Goal: Task Accomplishment & Management: Manage account settings

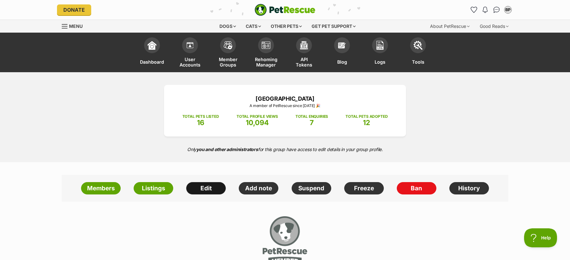
click at [210, 187] on link "Edit" at bounding box center [206, 188] width 40 height 13
click at [201, 186] on link "Edit" at bounding box center [206, 188] width 40 height 13
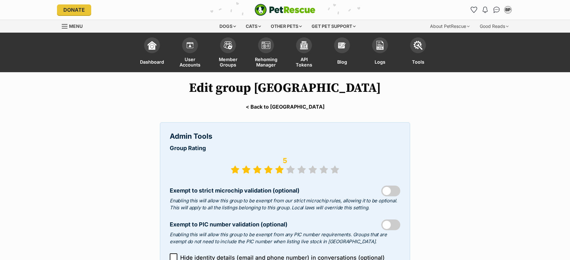
select select "vet"
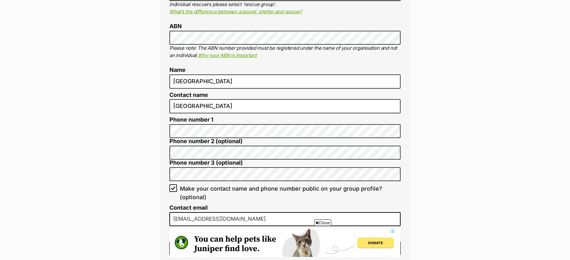
scroll to position [388, 0]
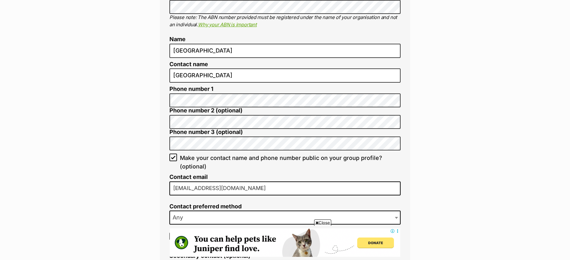
click at [206, 183] on input "reception@pittwateranimalhospital.com.au" at bounding box center [284, 188] width 231 height 14
click at [206, 183] on input "[EMAIL_ADDRESS][DOMAIN_NAME]" at bounding box center [284, 188] width 231 height 14
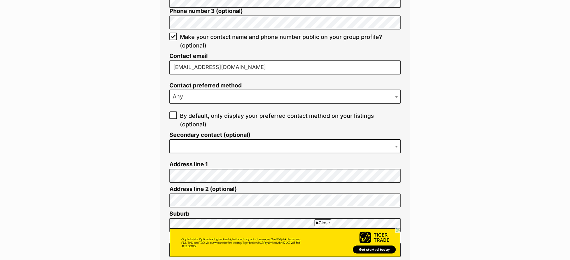
scroll to position [508, 0]
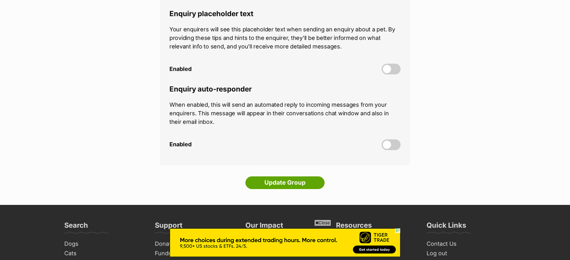
scroll to position [1867, 0]
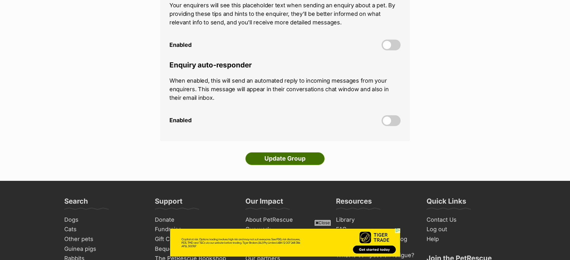
click at [284, 152] on input "Update Group" at bounding box center [284, 158] width 79 height 13
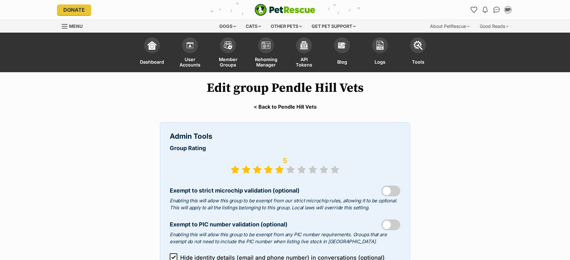
select select "vet"
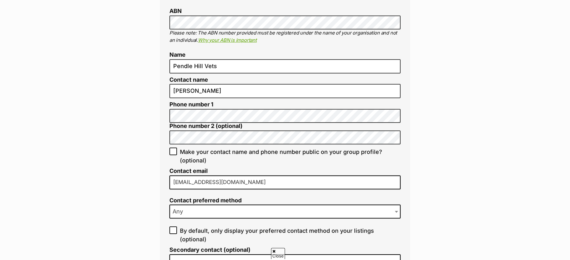
scroll to position [374, 0]
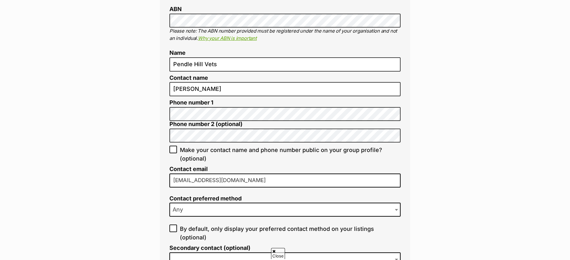
click at [226, 174] on input "[EMAIL_ADDRESS][DOMAIN_NAME]" at bounding box center [284, 181] width 231 height 14
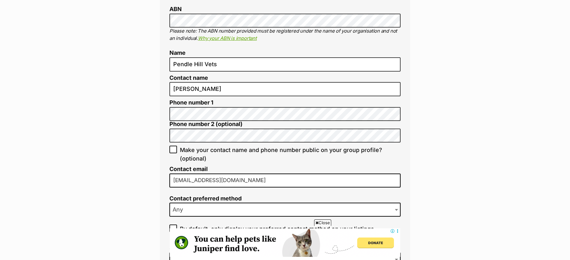
scroll to position [0, 0]
click at [226, 174] on input "[EMAIL_ADDRESS][DOMAIN_NAME]" at bounding box center [284, 181] width 231 height 14
click at [226, 174] on input "office@pendlehillvets.com.au" at bounding box center [284, 181] width 231 height 14
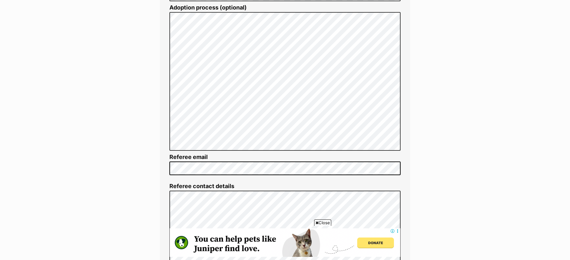
scroll to position [1209, 0]
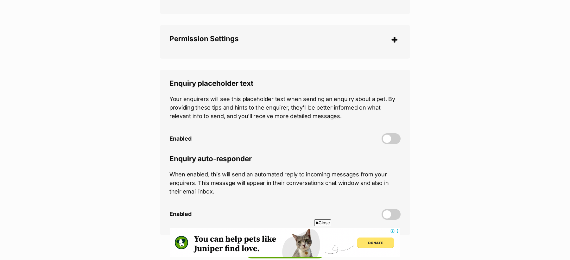
scroll to position [1828, 0]
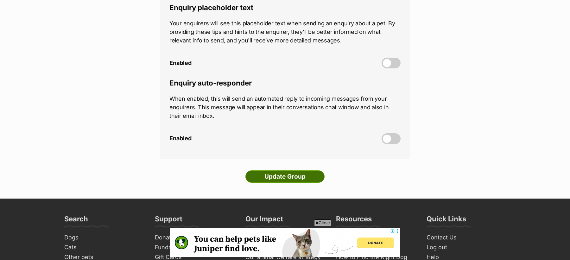
click at [278, 170] on input "Update Group" at bounding box center [284, 176] width 79 height 13
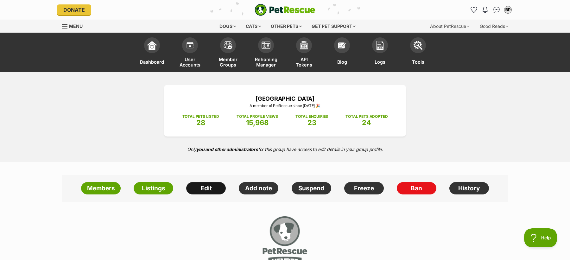
click at [206, 187] on link "Edit" at bounding box center [206, 188] width 40 height 13
click at [201, 187] on link "Edit" at bounding box center [206, 188] width 40 height 13
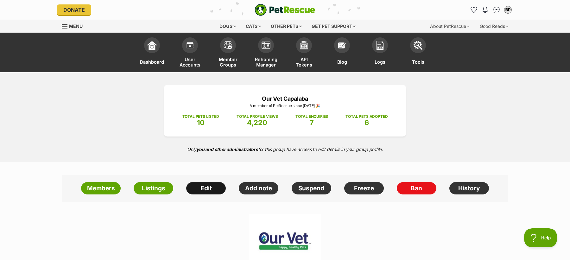
click at [209, 184] on link "Edit" at bounding box center [206, 188] width 40 height 13
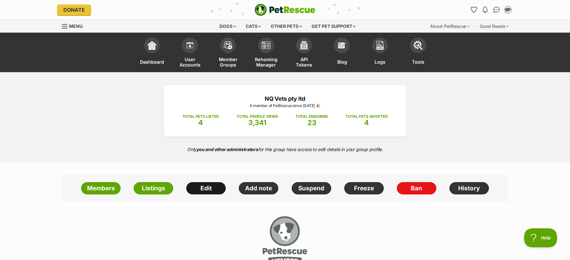
click at [217, 184] on link "Edit" at bounding box center [206, 188] width 40 height 13
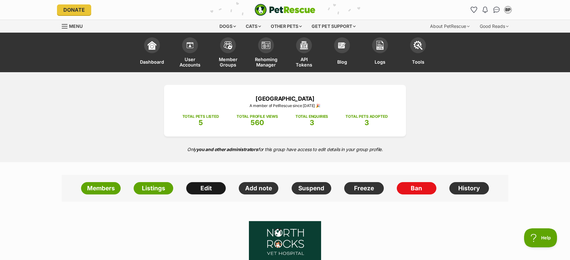
click at [204, 185] on link "Edit" at bounding box center [206, 188] width 40 height 13
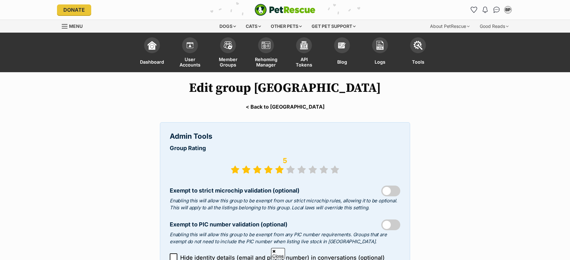
select select "vet"
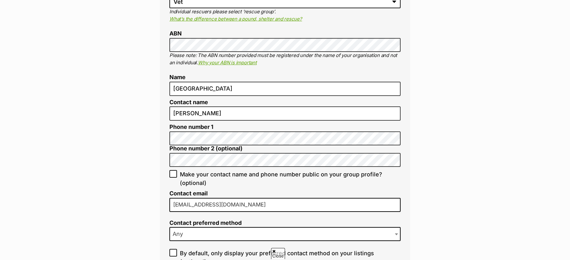
click at [207, 198] on input "[EMAIL_ADDRESS][DOMAIN_NAME]" at bounding box center [284, 205] width 231 height 14
click at [207, 198] on input "info@ourimbahvet.com.au" at bounding box center [284, 205] width 231 height 14
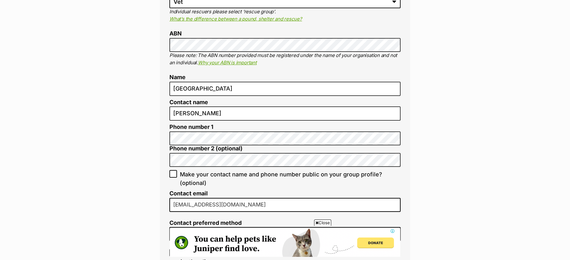
click at [207, 198] on input "info@ourimbahvet.com.au" at bounding box center [284, 205] width 231 height 14
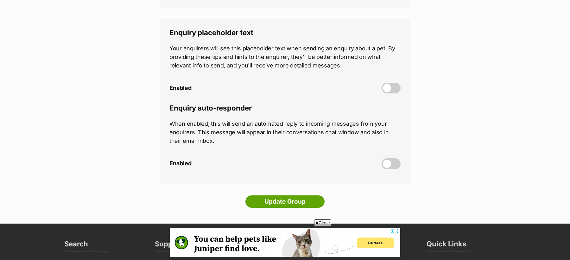
scroll to position [1855, 0]
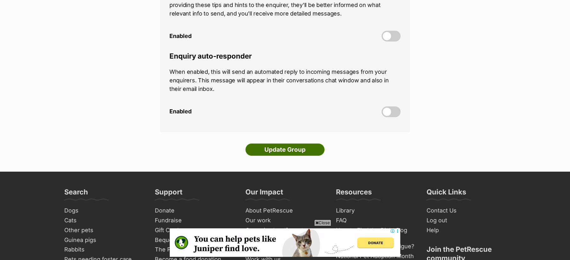
click at [278, 143] on input "Update Group" at bounding box center [284, 149] width 79 height 13
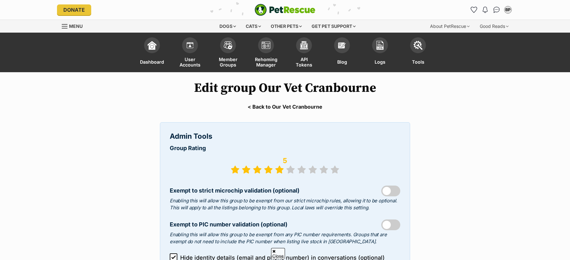
select select "vet"
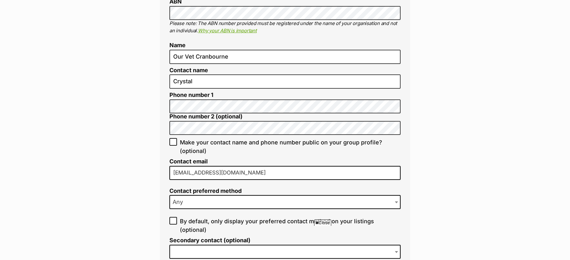
click at [220, 168] on input "[EMAIL_ADDRESS][DOMAIN_NAME]" at bounding box center [284, 173] width 231 height 14
click at [220, 168] on input "cranbourne@ourvet.com.au" at bounding box center [284, 173] width 231 height 14
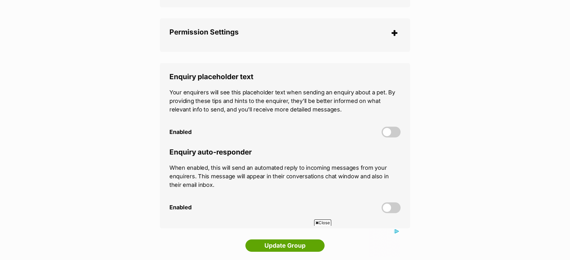
scroll to position [1822, 0]
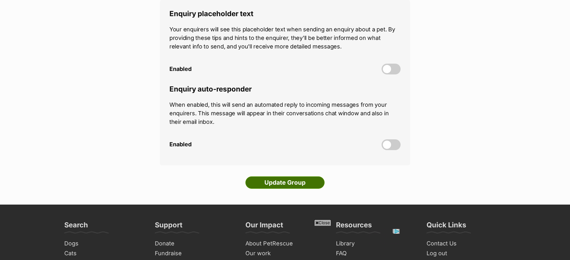
click at [269, 176] on input "Update Group" at bounding box center [284, 182] width 79 height 13
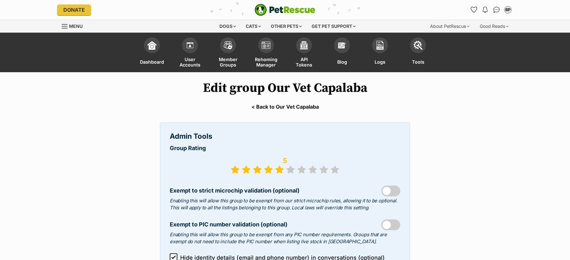
select select "vet"
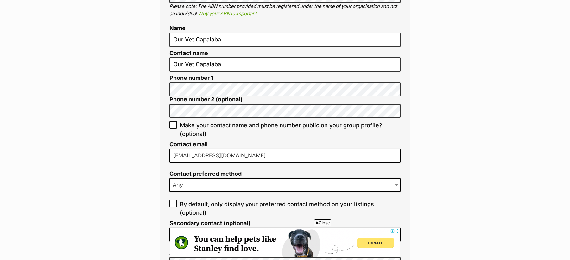
scroll to position [439, 0]
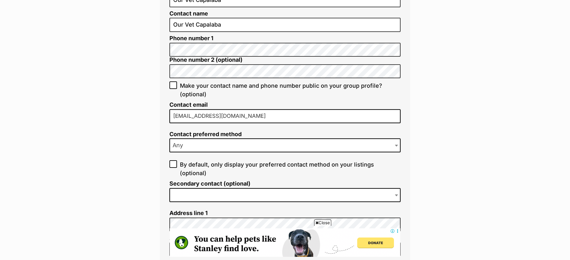
click at [191, 112] on input "capalaba@ourvet.com.au" at bounding box center [284, 116] width 231 height 14
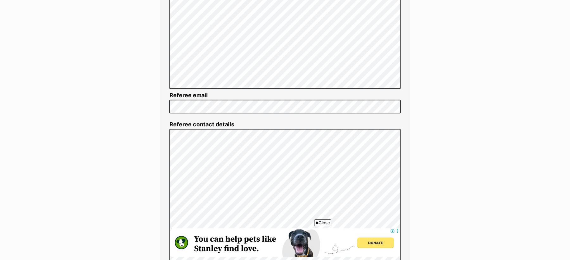
scroll to position [1293, 0]
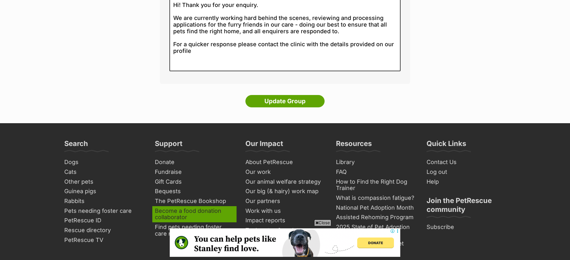
scroll to position [2121, 0]
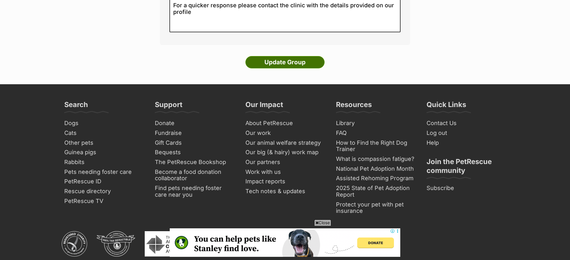
click at [279, 56] on input "Update Group" at bounding box center [284, 62] width 79 height 13
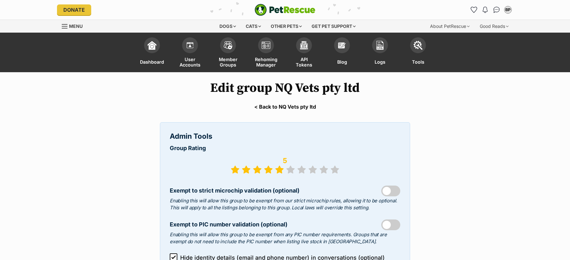
select select "vet"
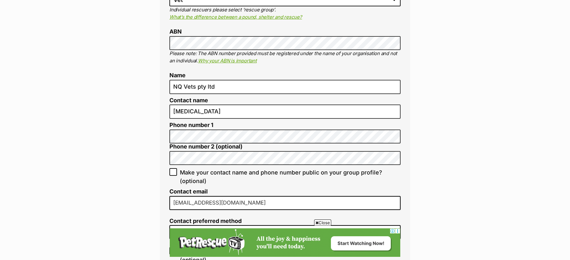
scroll to position [372, 0]
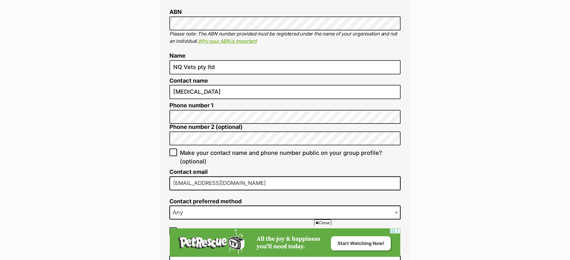
click at [200, 180] on input "nqvets@outlook.com" at bounding box center [284, 183] width 231 height 14
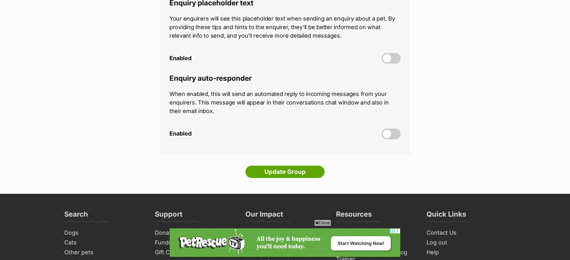
scroll to position [1905, 0]
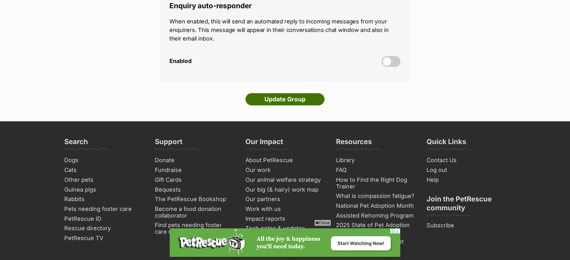
click at [294, 93] on input "Update Group" at bounding box center [284, 99] width 79 height 13
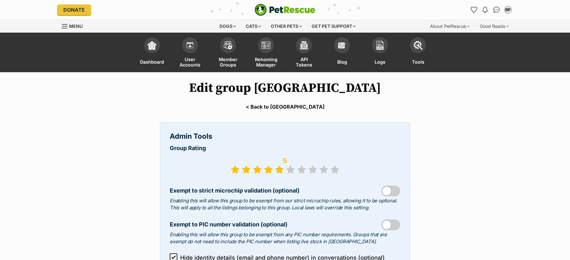
select select "vet"
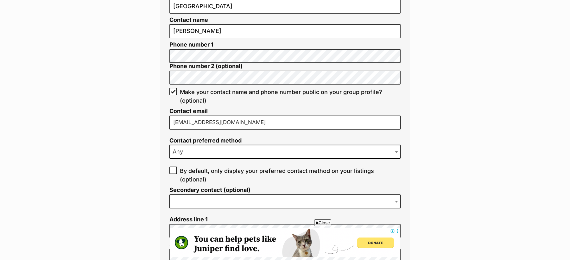
scroll to position [454, 0]
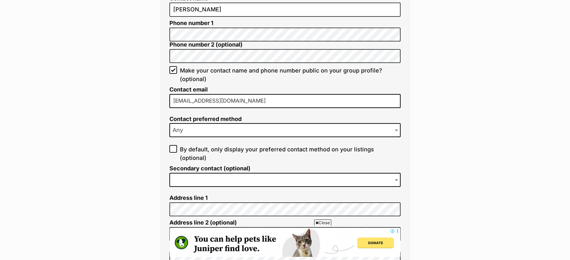
click at [197, 94] on input "[EMAIL_ADDRESS][DOMAIN_NAME]" at bounding box center [284, 101] width 231 height 14
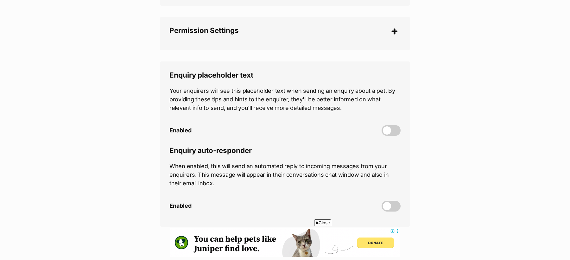
scroll to position [1844, 0]
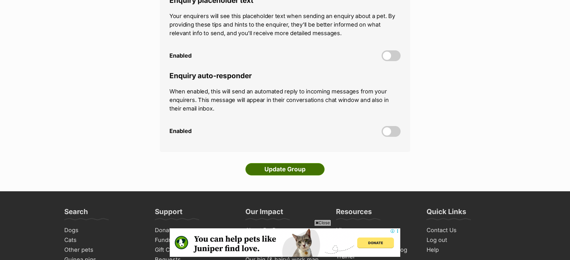
click at [265, 163] on input "Update Group" at bounding box center [284, 169] width 79 height 13
